Goal: Task Accomplishment & Management: Manage account settings

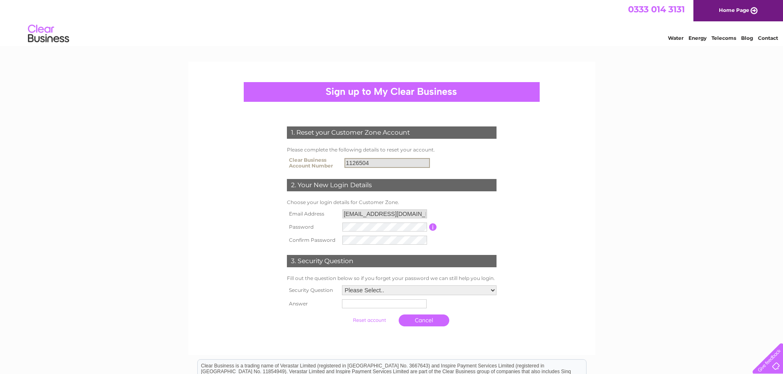
drag, startPoint x: 375, startPoint y: 164, endPoint x: 344, endPoint y: 160, distance: 31.4
click at [344, 160] on input "1126504" at bounding box center [386, 163] width 85 height 10
click at [595, 219] on div "1. Reset your Customer Zone Account Please complete the following details to re…" at bounding box center [391, 279] width 783 height 435
click at [495, 292] on select "Please Select.. In what town or city was your first job? In what town or city d…" at bounding box center [419, 291] width 155 height 10
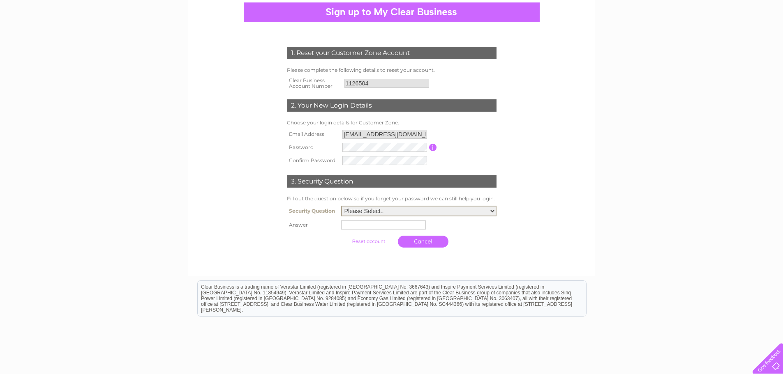
scroll to position [82, 0]
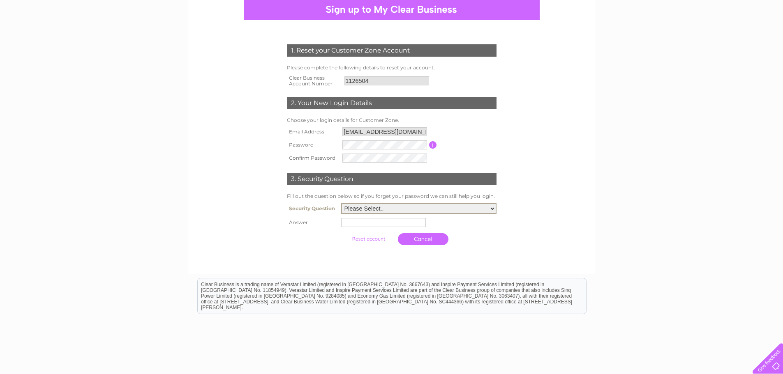
click at [492, 208] on select "Please Select.. In what town or city was your first job? In what town or city d…" at bounding box center [418, 208] width 155 height 11
select select "3"
click at [341, 204] on select "Please Select.. In what town or city was your first job? In what town or city d…" at bounding box center [418, 208] width 155 height 11
click at [380, 224] on input "text" at bounding box center [384, 222] width 85 height 10
type input "inverness"
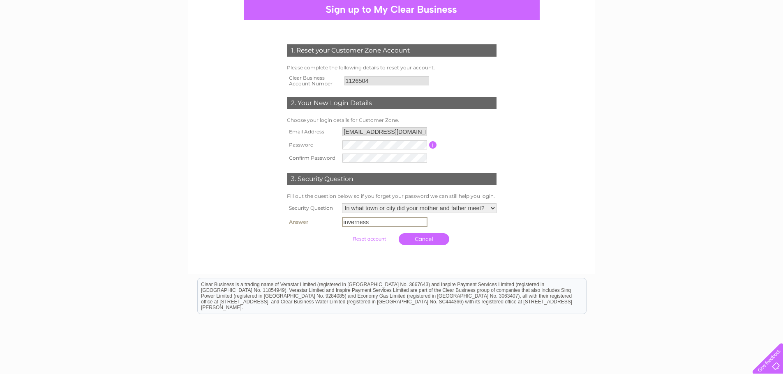
click at [369, 240] on input "submit" at bounding box center [369, 239] width 51 height 12
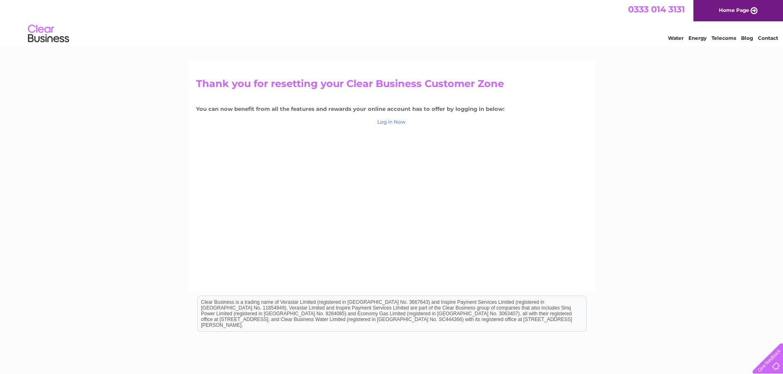
click at [393, 123] on link "Log in Now" at bounding box center [391, 122] width 28 height 6
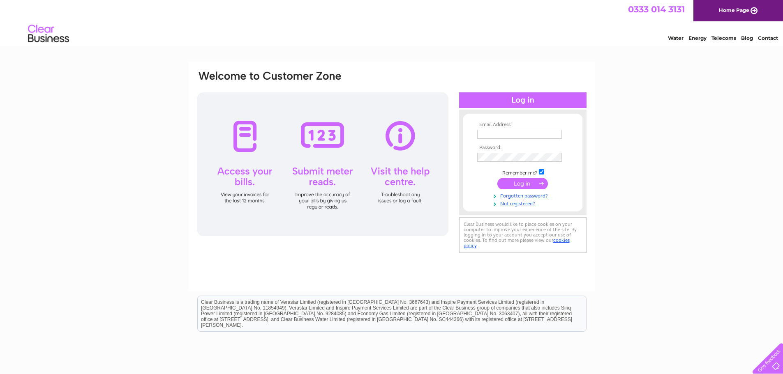
type input "manager@foodfactsfriends.org.uk"
click at [523, 184] on input "submit" at bounding box center [522, 184] width 51 height 12
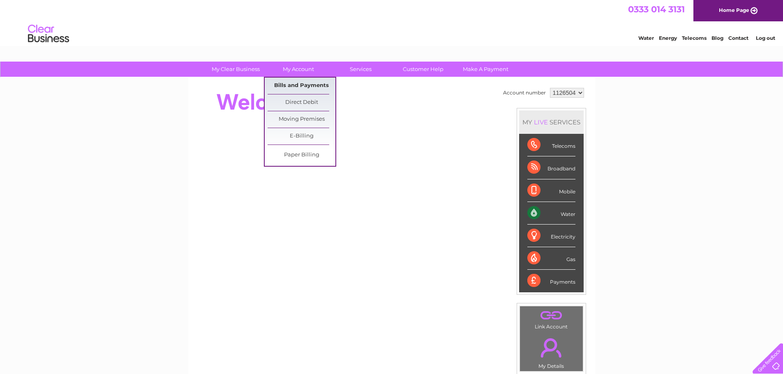
click at [290, 88] on link "Bills and Payments" at bounding box center [302, 86] width 68 height 16
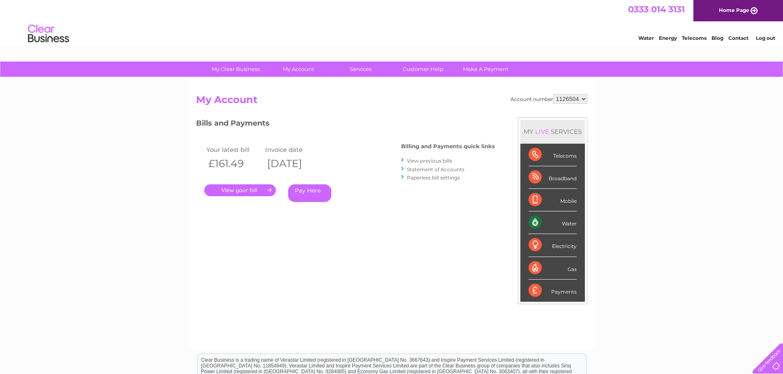
click at [248, 191] on link "." at bounding box center [239, 191] width 71 height 12
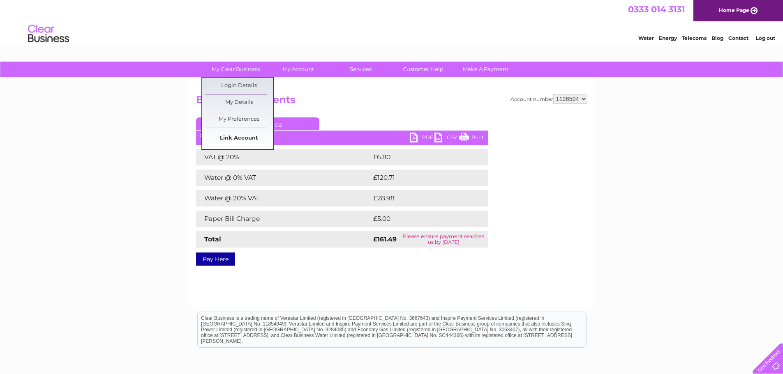
click at [251, 141] on link "Link Account" at bounding box center [239, 138] width 68 height 16
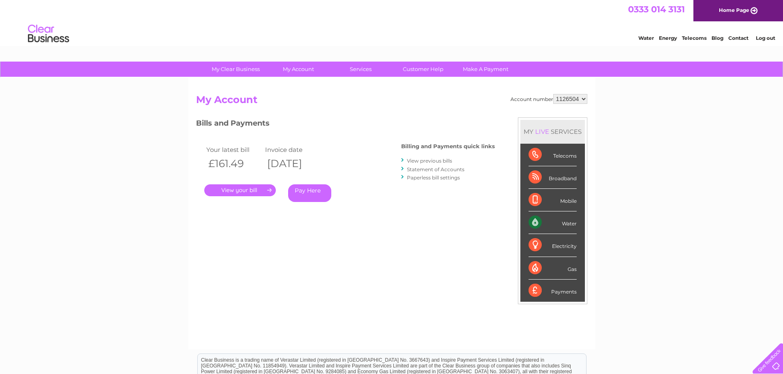
click at [584, 98] on select "1126504" at bounding box center [570, 99] width 34 height 10
click at [554, 94] on select "1126504" at bounding box center [570, 99] width 34 height 10
drag, startPoint x: 580, startPoint y: 98, endPoint x: 561, endPoint y: 97, distance: 19.3
click at [561, 97] on select "1126504" at bounding box center [570, 99] width 34 height 10
click at [554, 94] on select "1126504" at bounding box center [570, 99] width 34 height 10
